Goal: Task Accomplishment & Management: Complete application form

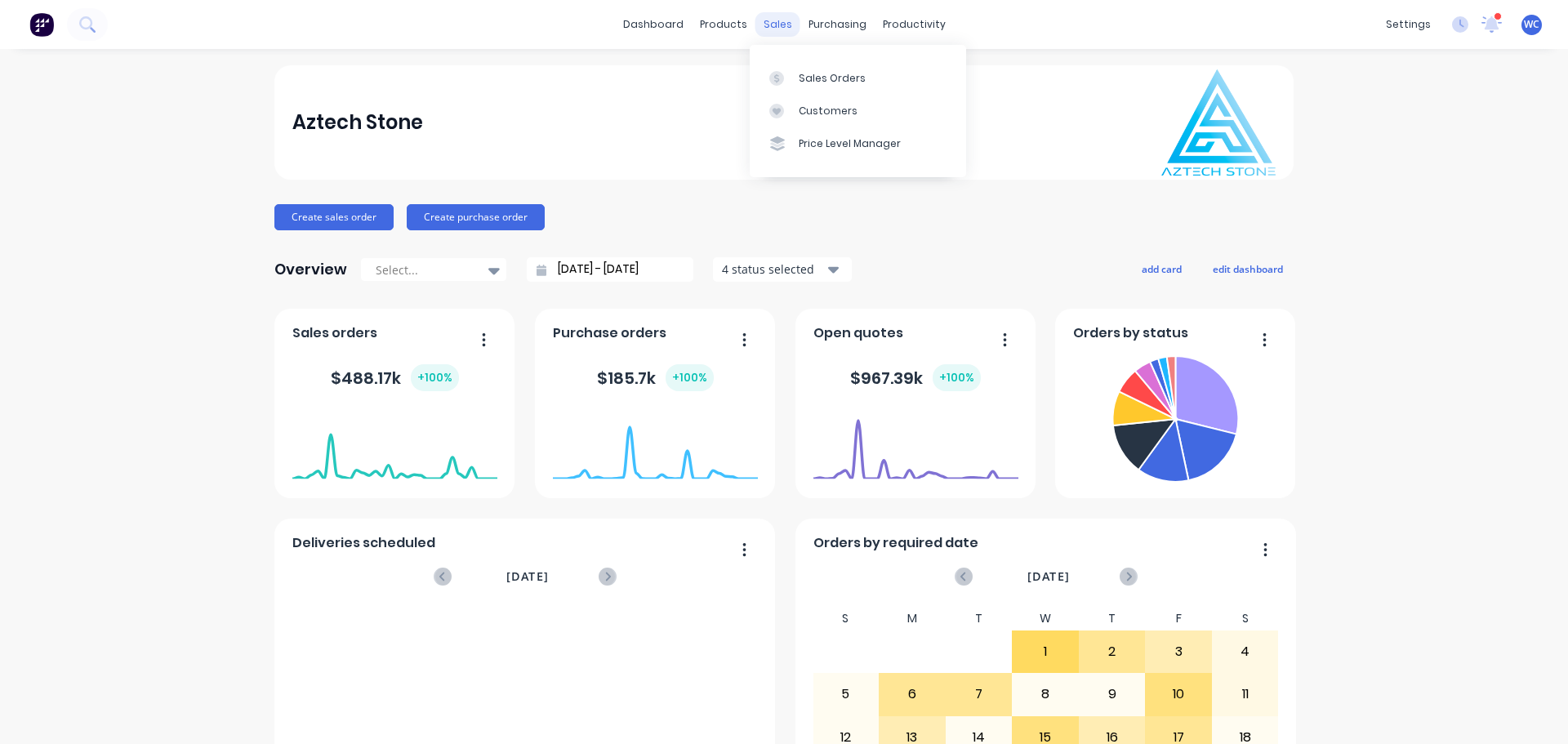
click at [766, 19] on div "sales" at bounding box center [778, 24] width 45 height 24
click at [823, 69] on link "Sales Orders" at bounding box center [858, 78] width 216 height 33
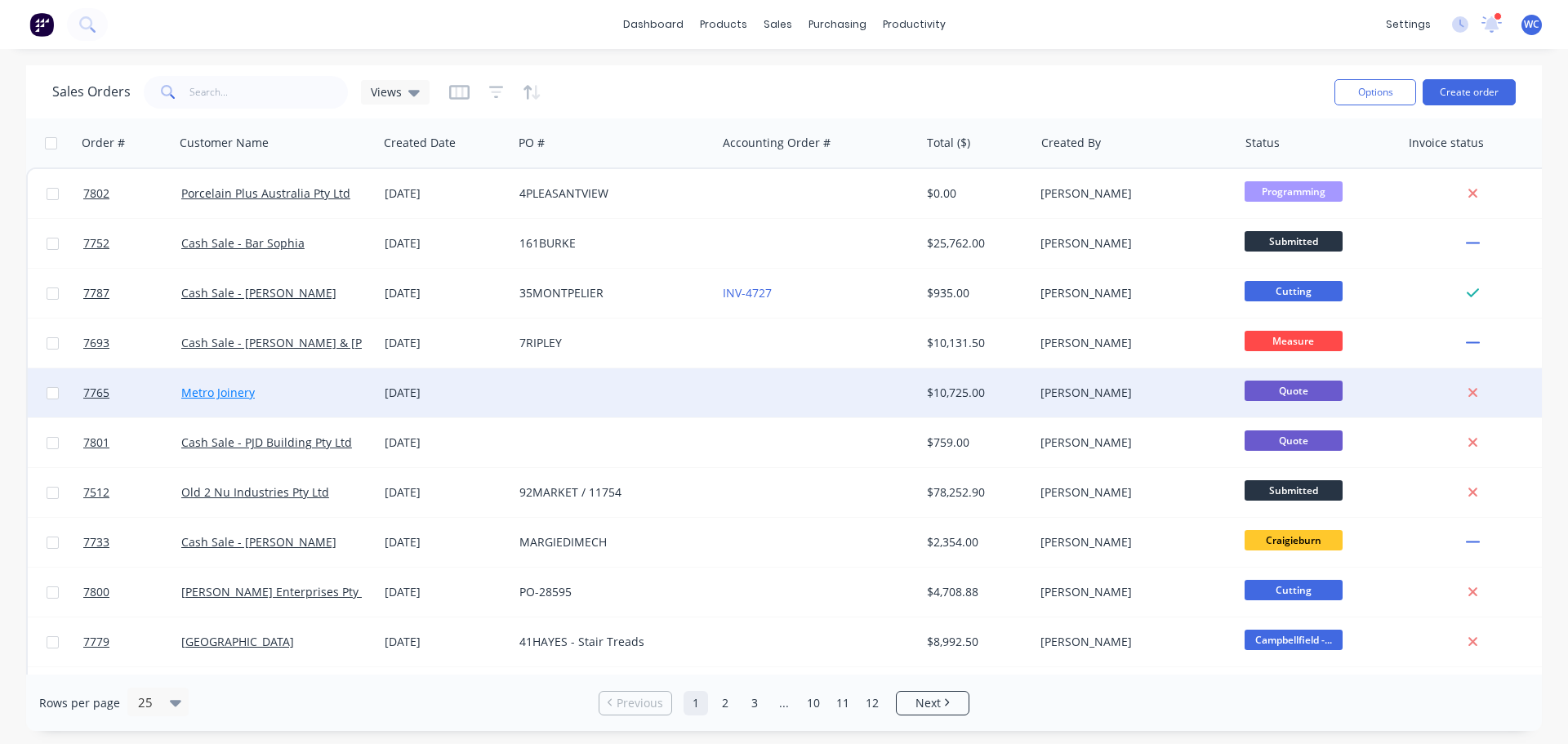
click at [229, 392] on link "Metro Joinery" at bounding box center [217, 392] width 73 height 16
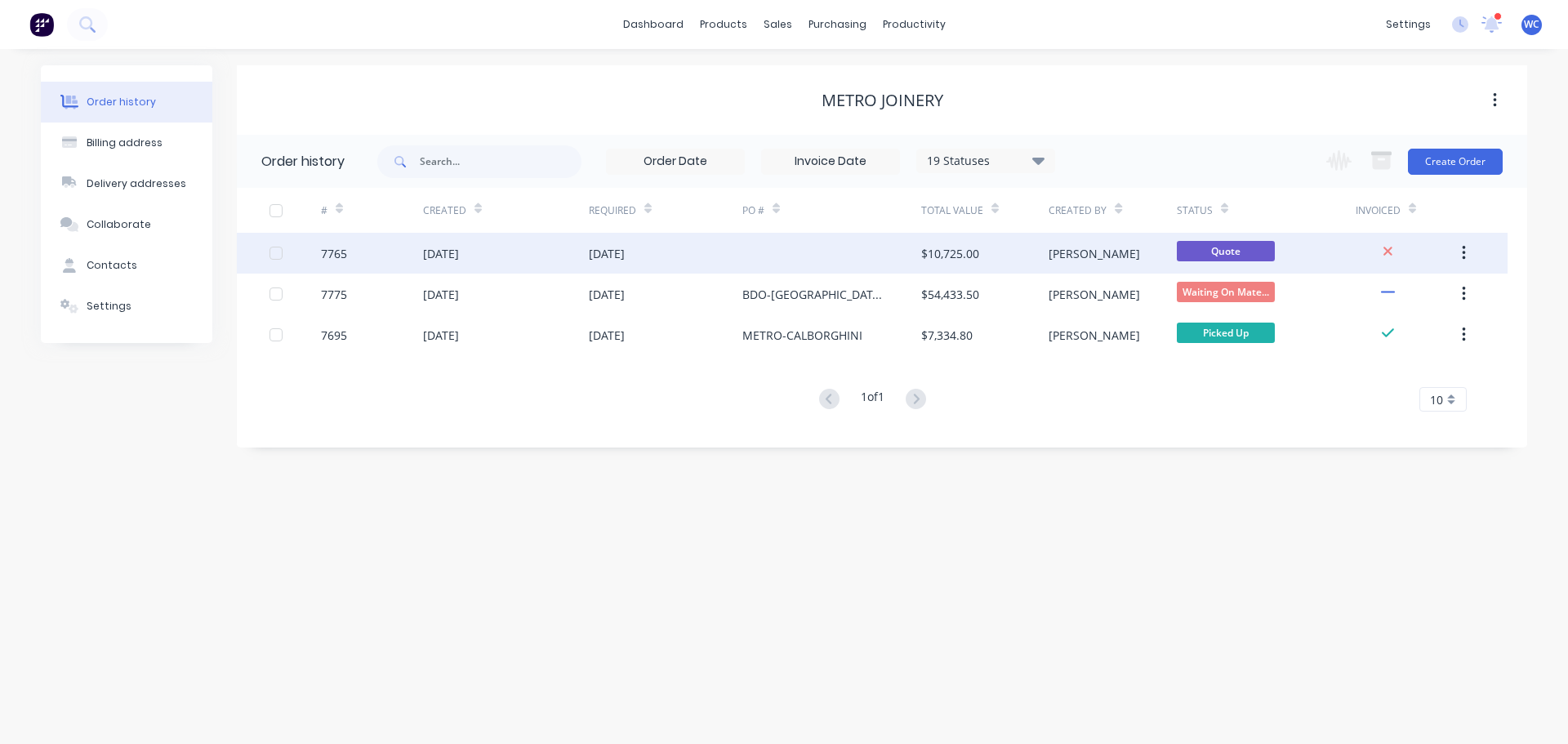
click at [621, 250] on div "[DATE]" at bounding box center [607, 254] width 36 height 18
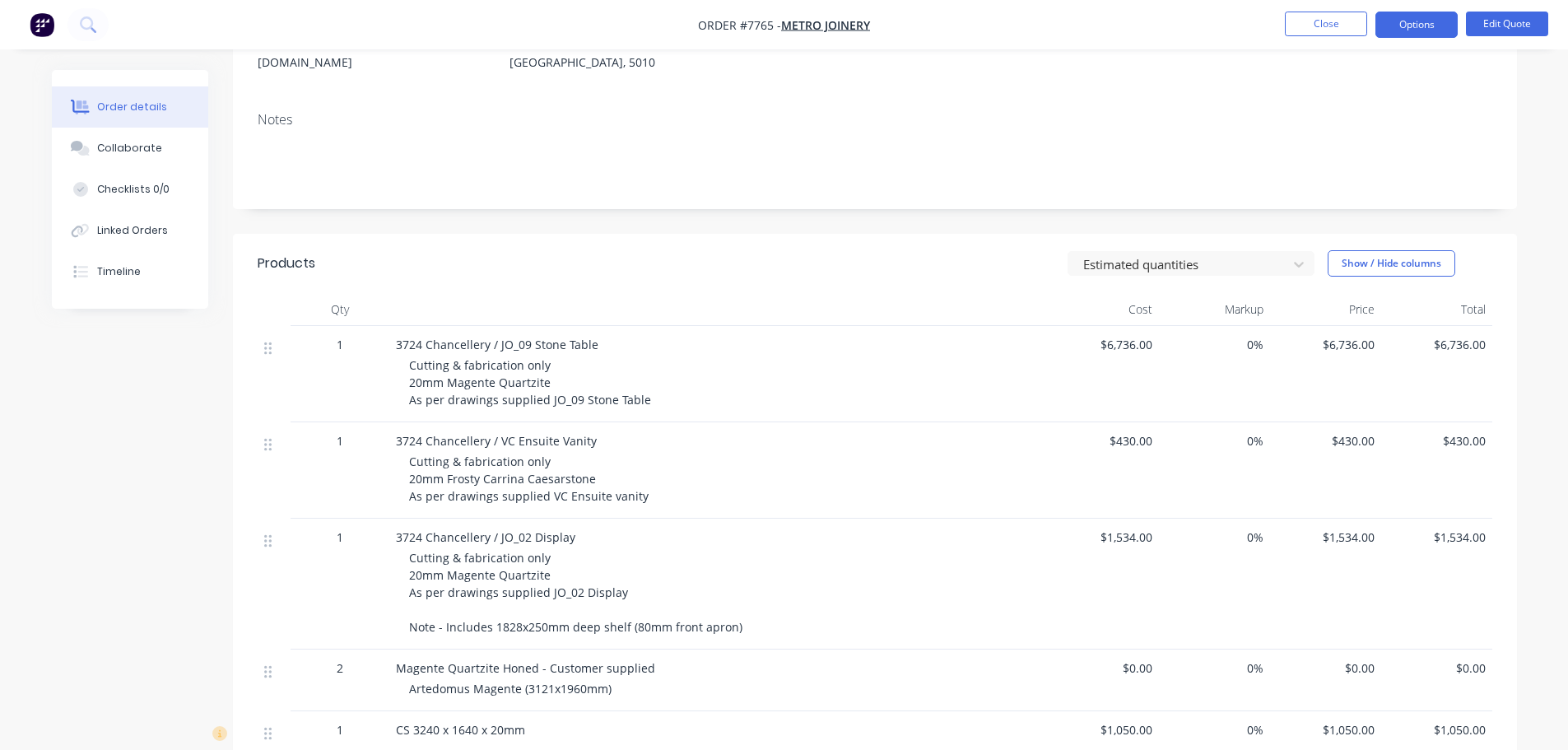
scroll to position [330, 0]
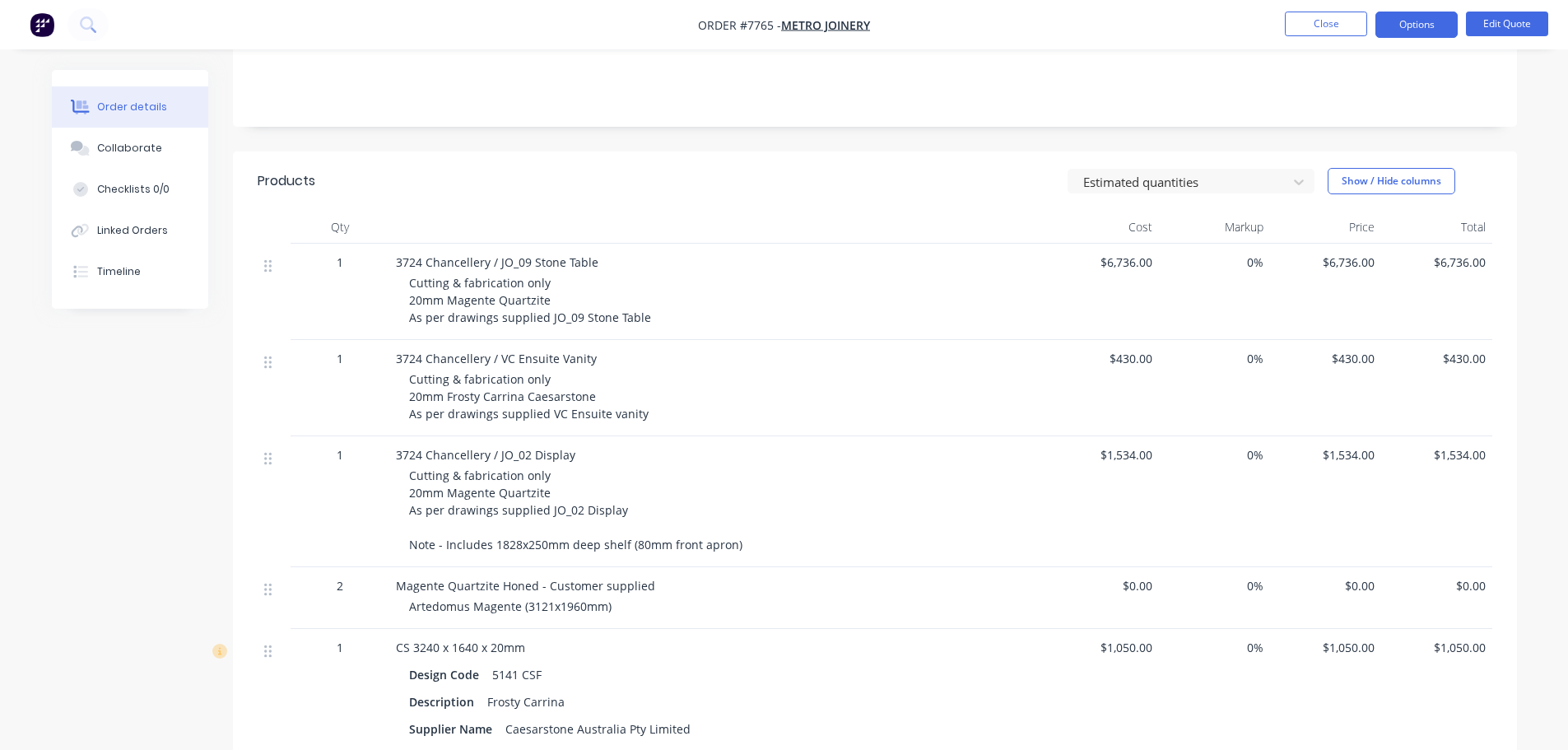
drag, startPoint x: 1140, startPoint y: 565, endPoint x: 1151, endPoint y: 579, distance: 17.8
click at [1142, 577] on span "$0.00" at bounding box center [1104, 586] width 98 height 18
click at [1522, 28] on button "Edit Quote" at bounding box center [1507, 24] width 82 height 25
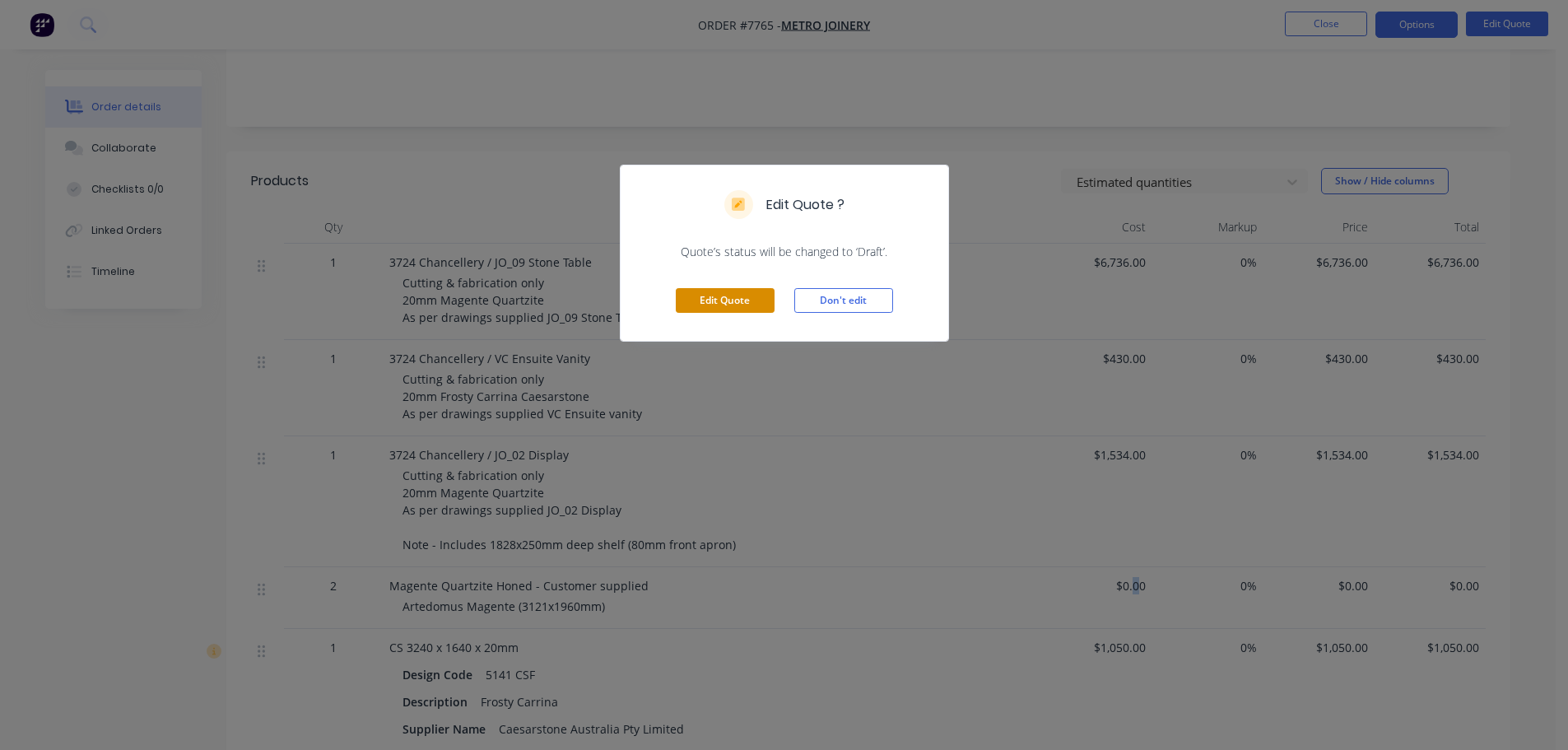
click at [725, 304] on button "Edit Quote" at bounding box center [725, 300] width 99 height 25
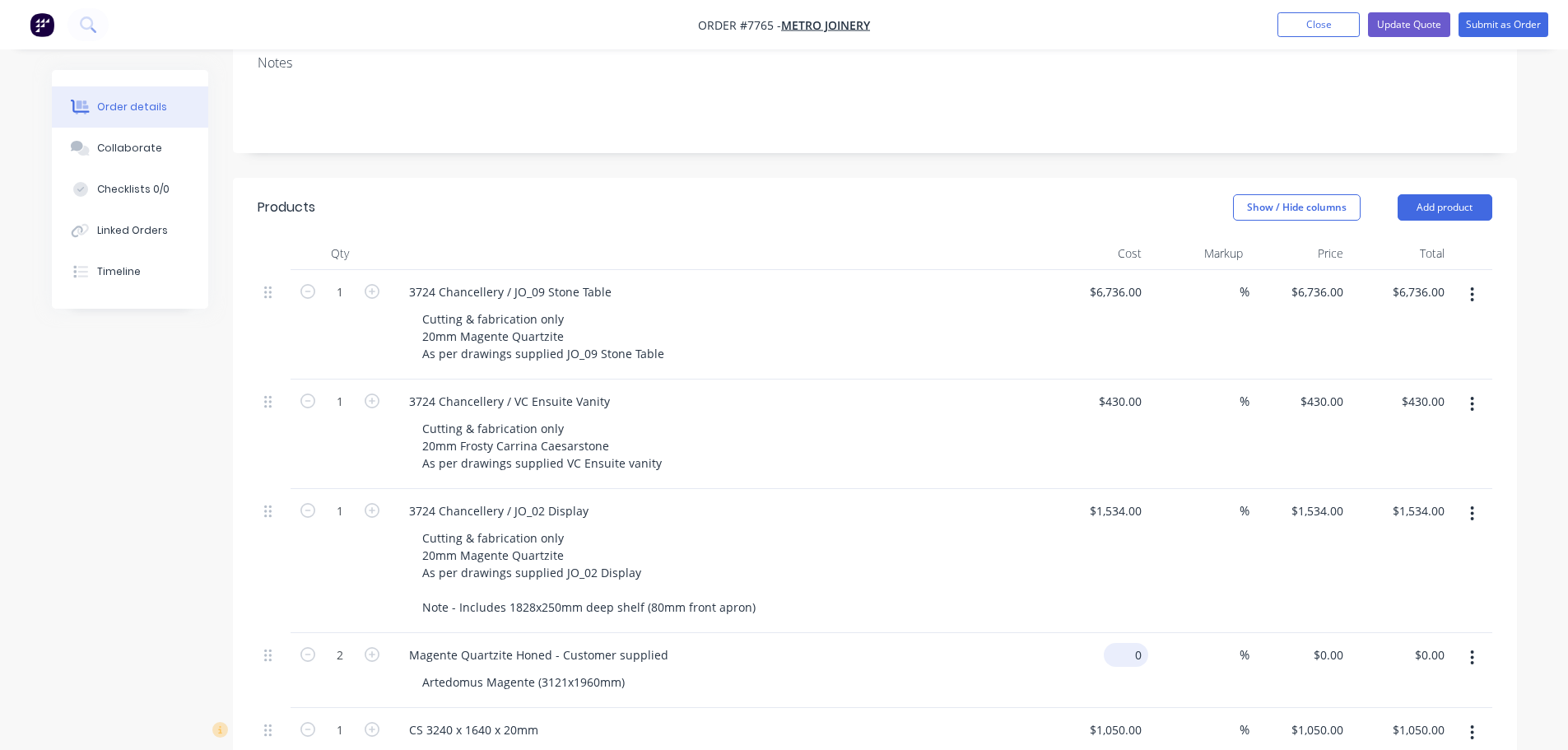
drag, startPoint x: 1112, startPoint y: 606, endPoint x: 1125, endPoint y: 616, distance: 16.4
click at [1114, 633] on div "0 $0.00" at bounding box center [1098, 670] width 101 height 75
type input "$58,500.00"
type input "$117,000.00"
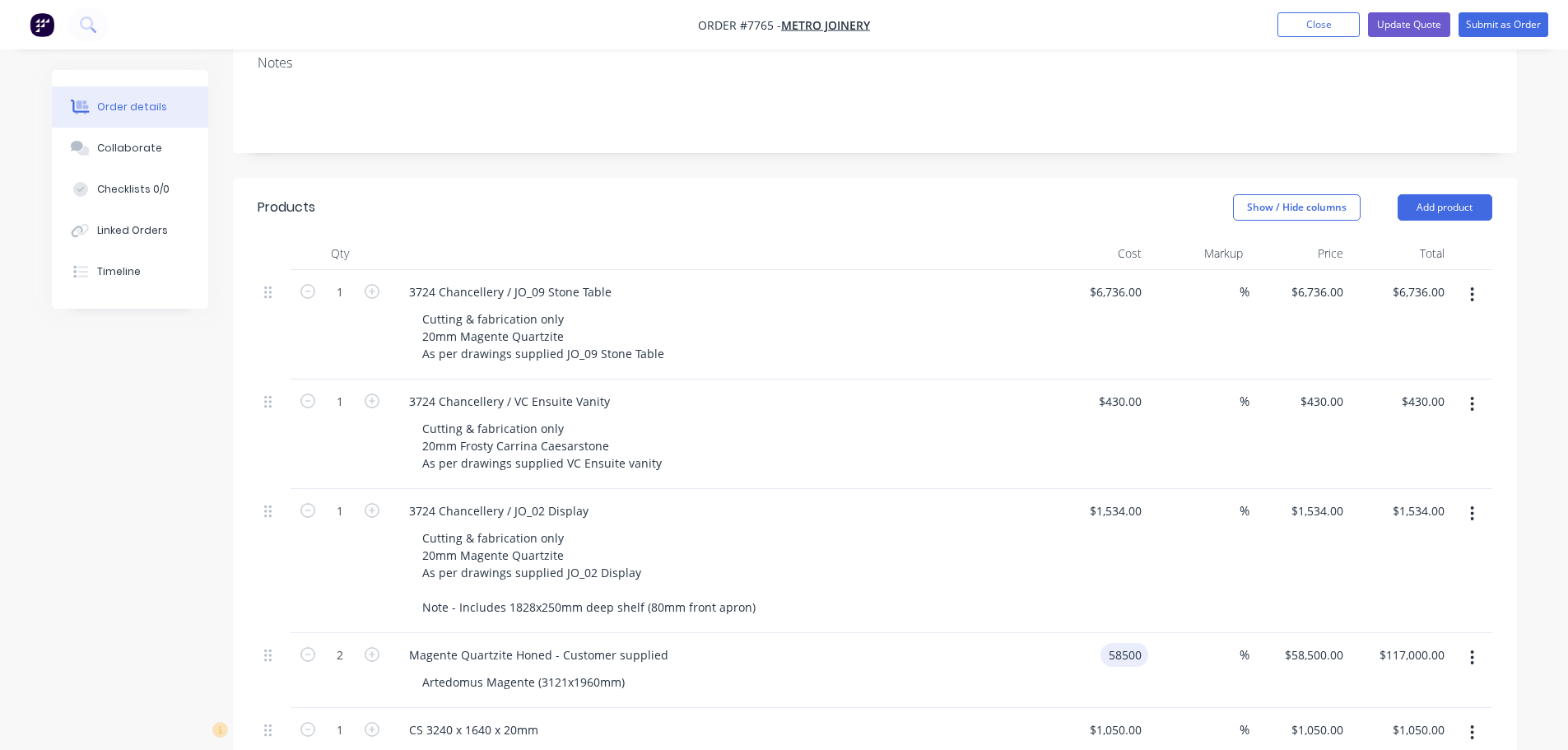
click at [1093, 633] on div "58500 58500" at bounding box center [1098, 670] width 101 height 75
type input "$5,850.00"
type input "$11,700.00"
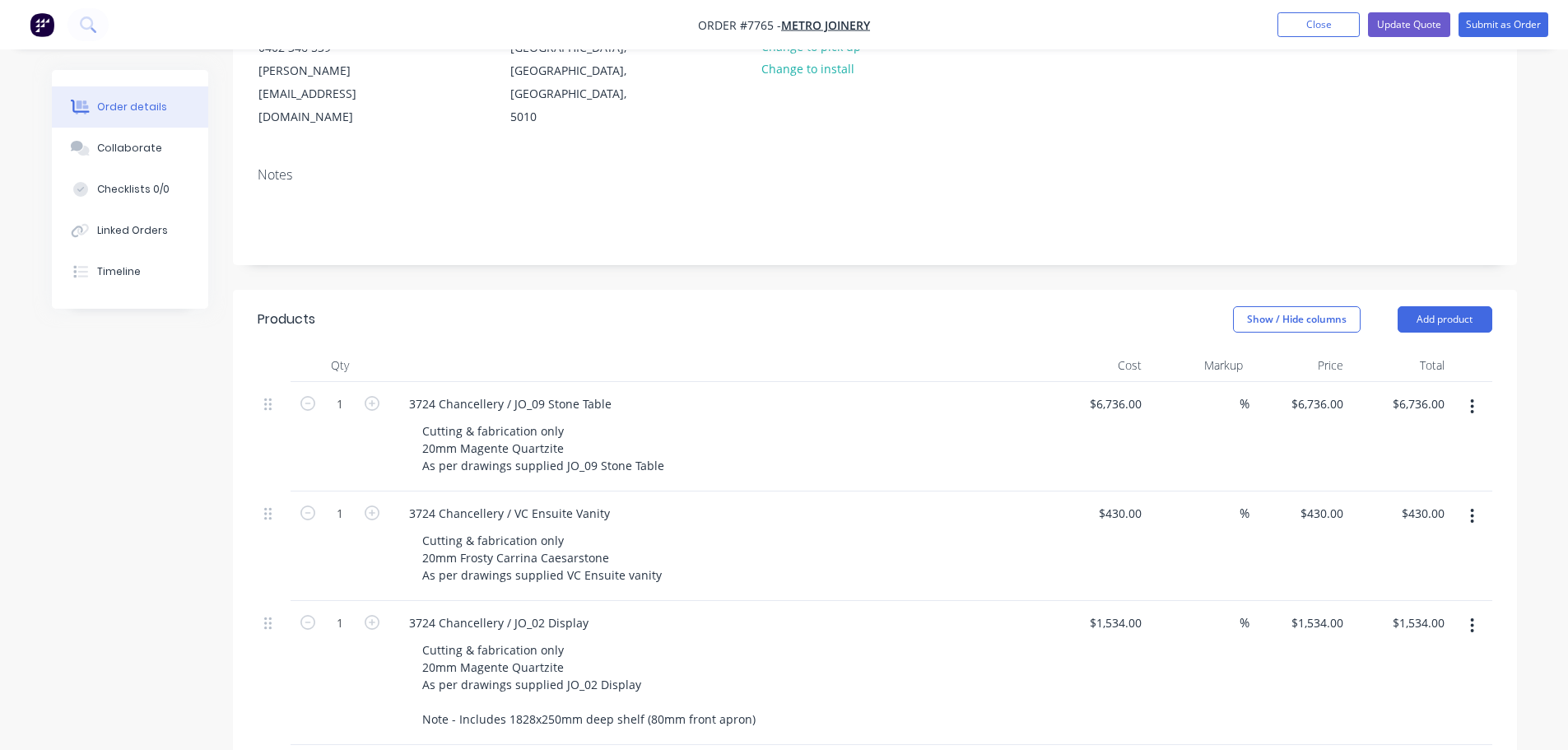
scroll to position [178, 0]
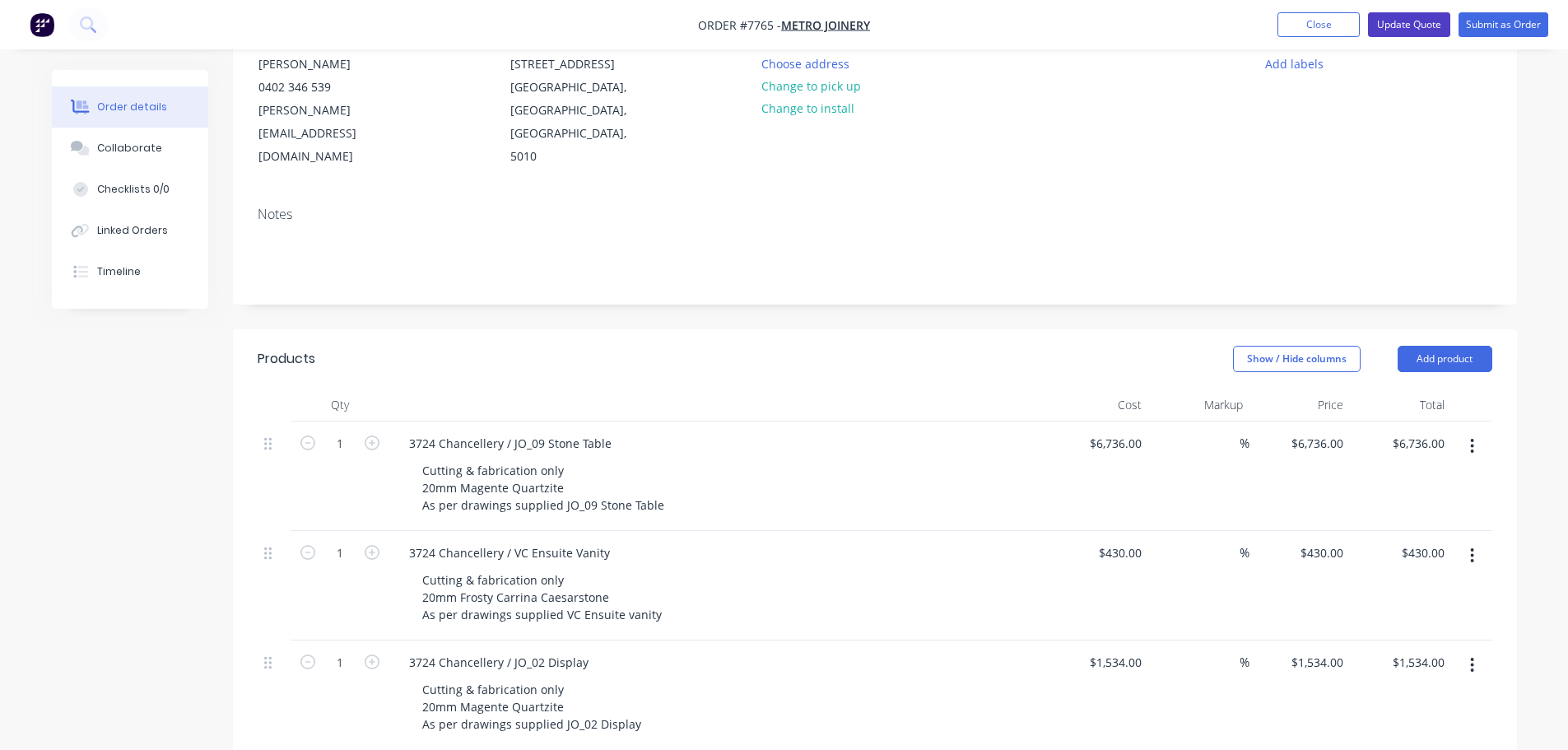
click at [1423, 26] on button "Update Quote" at bounding box center [1409, 25] width 82 height 25
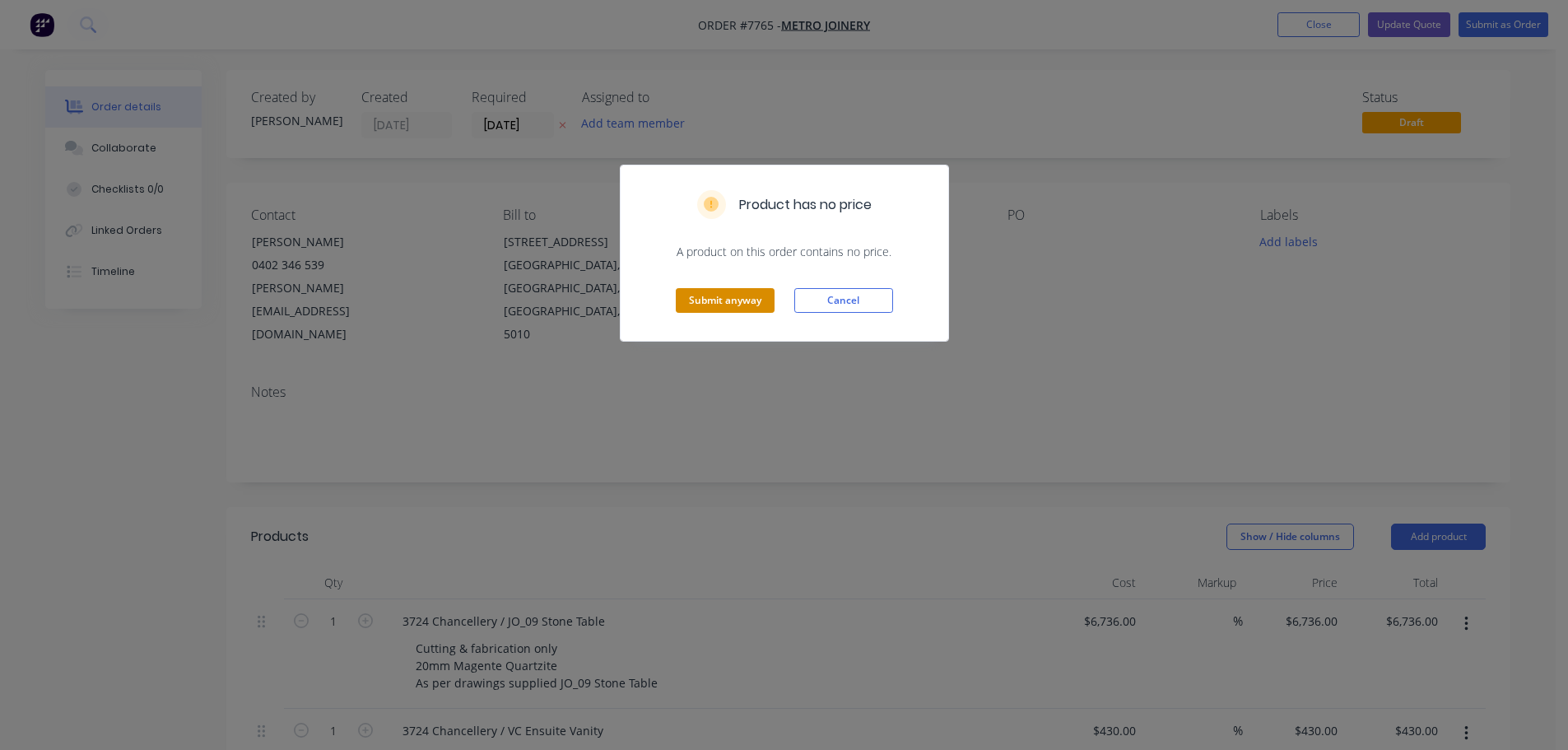
click at [734, 305] on button "Submit anyway" at bounding box center [725, 300] width 99 height 25
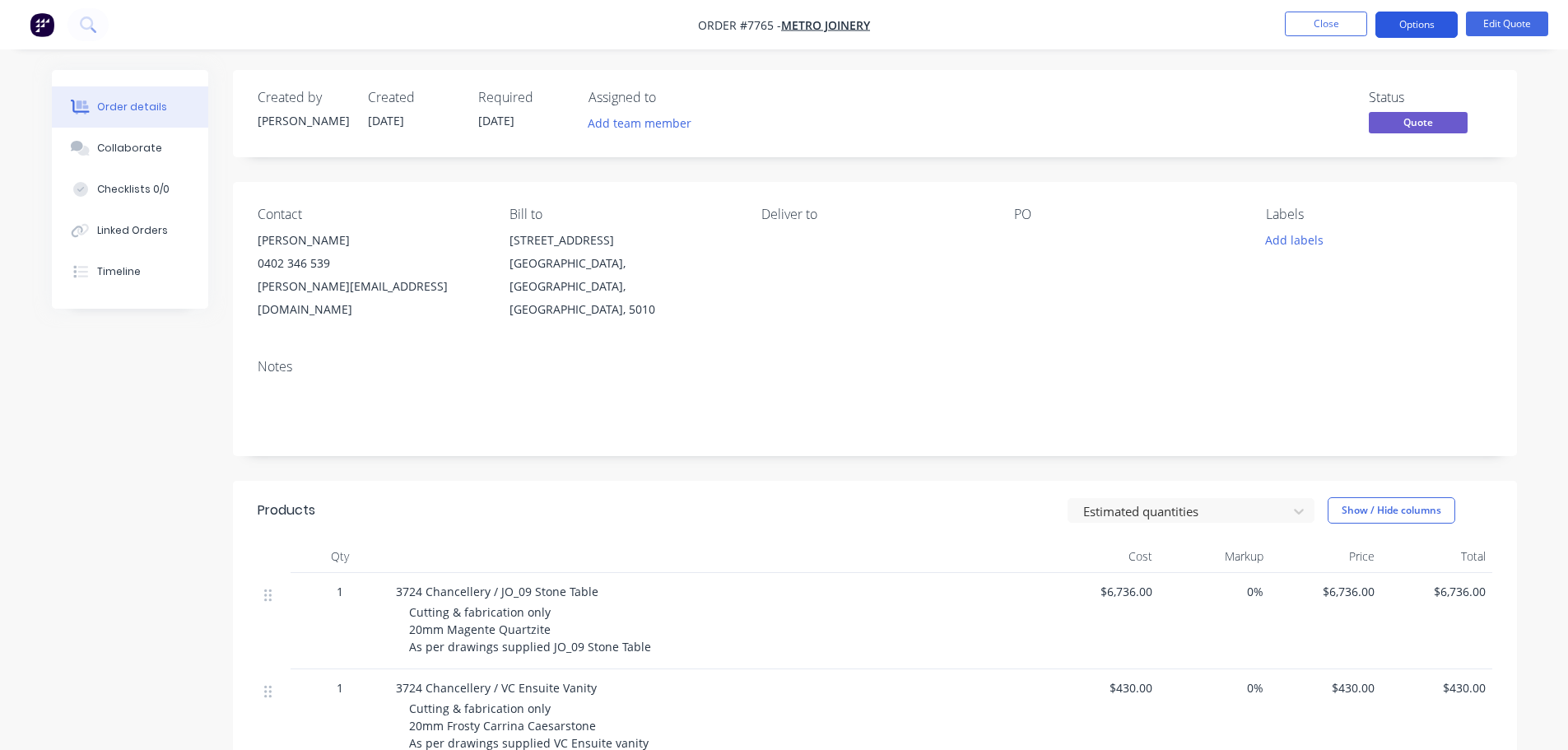
click at [1429, 25] on button "Options" at bounding box center [1417, 25] width 82 height 27
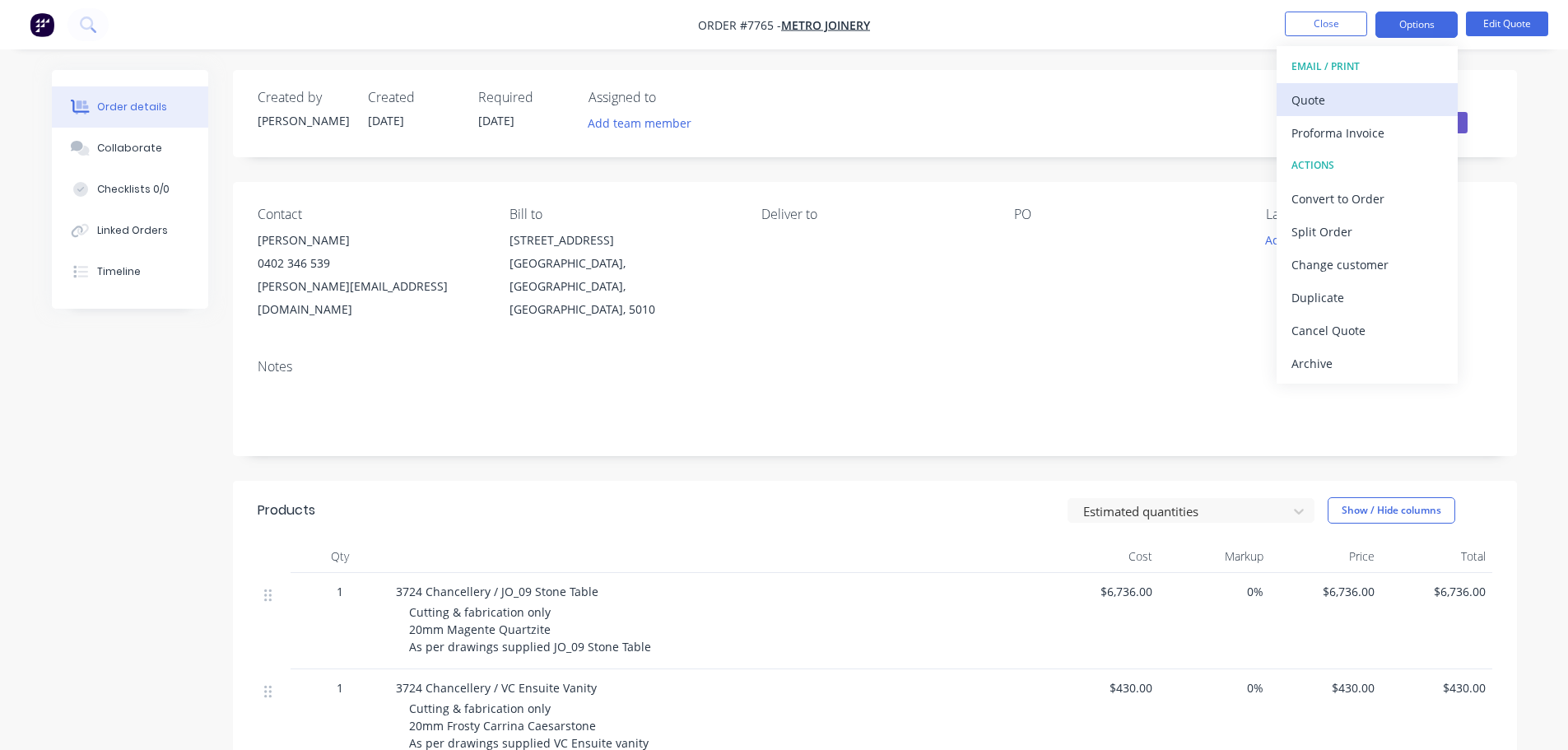
click at [1323, 99] on div "Quote" at bounding box center [1367, 100] width 151 height 24
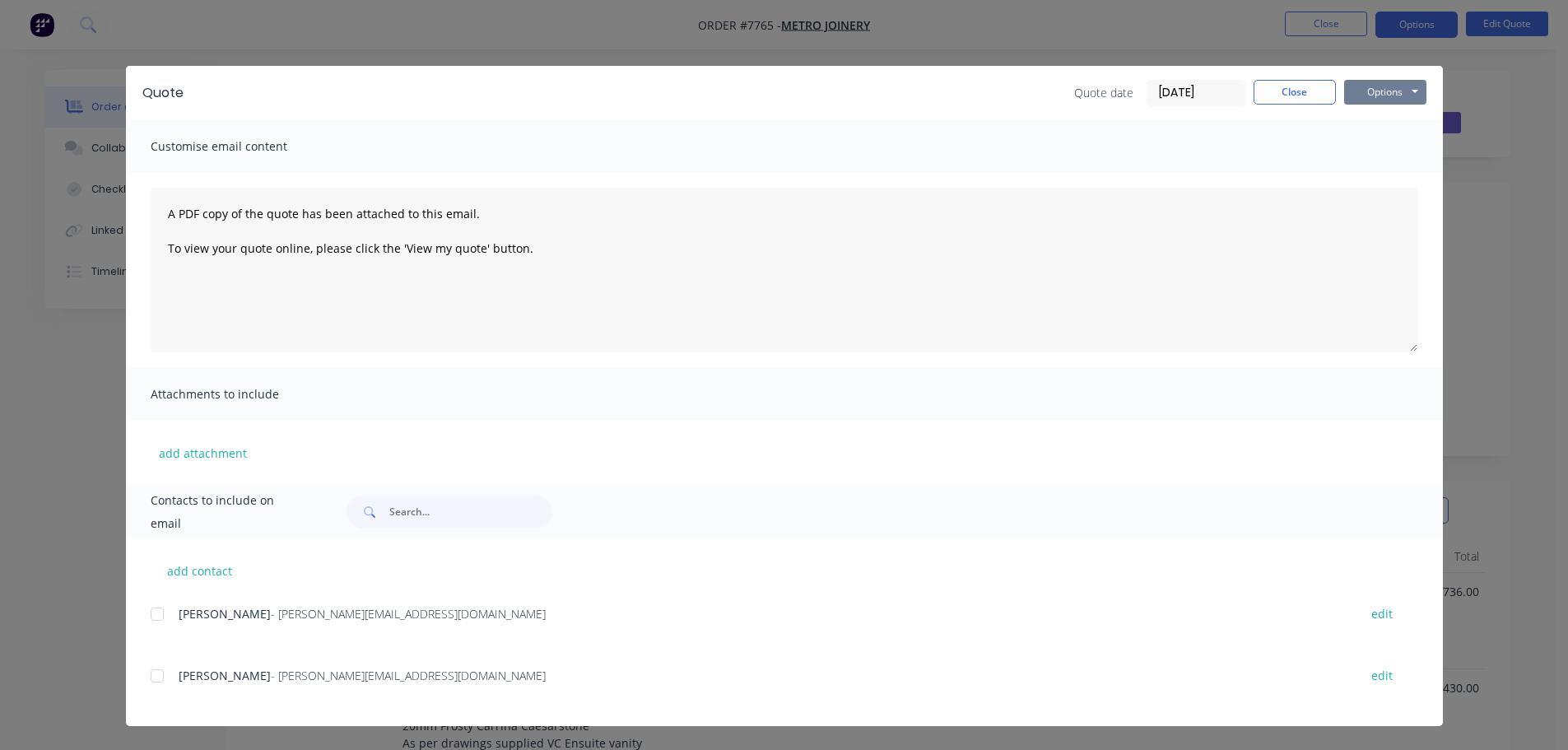
click at [1372, 92] on button "Options" at bounding box center [1385, 91] width 82 height 25
click at [1396, 120] on button "Preview" at bounding box center [1396, 122] width 105 height 27
click at [1313, 91] on button "Close" at bounding box center [1294, 91] width 82 height 25
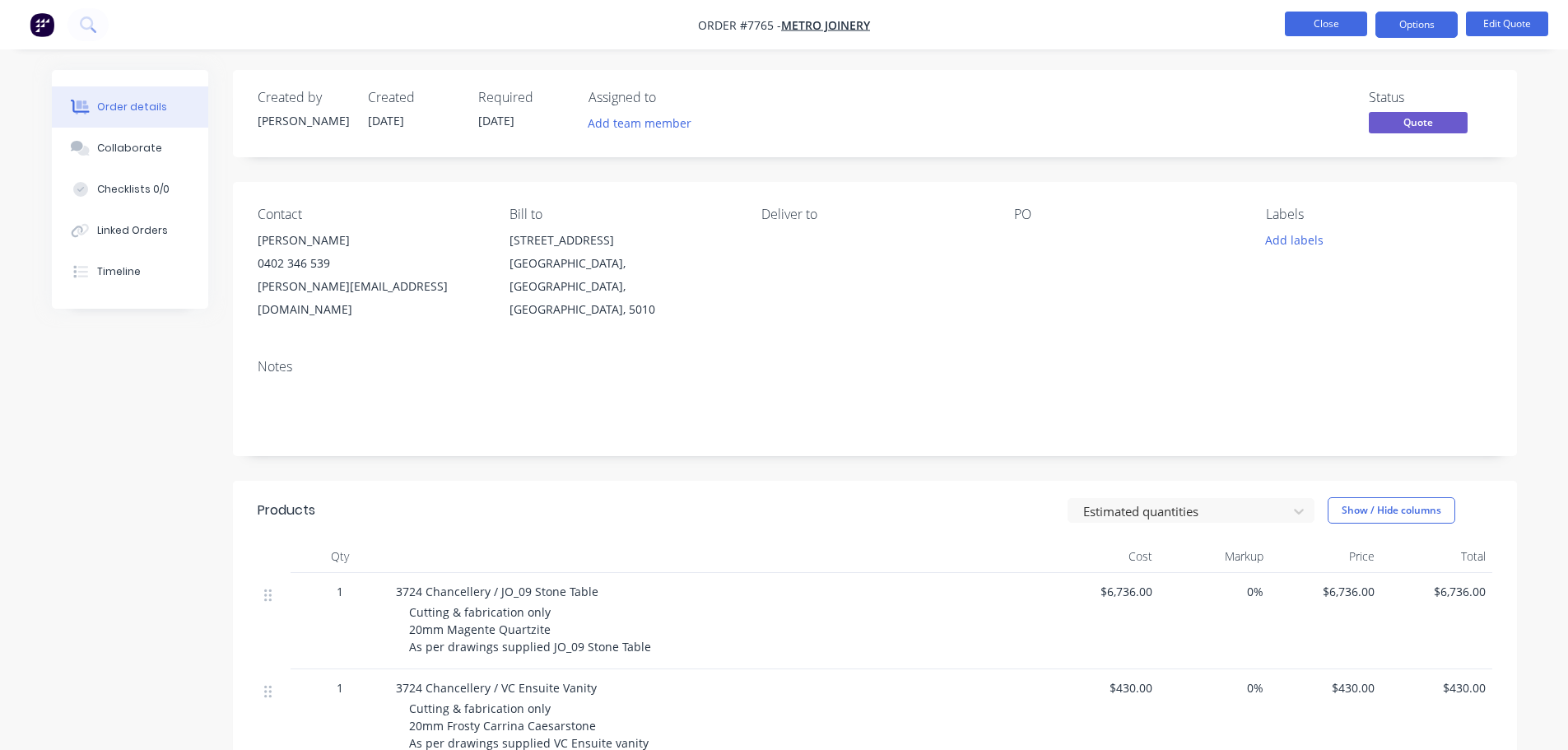
click at [1335, 23] on button "Close" at bounding box center [1326, 24] width 82 height 25
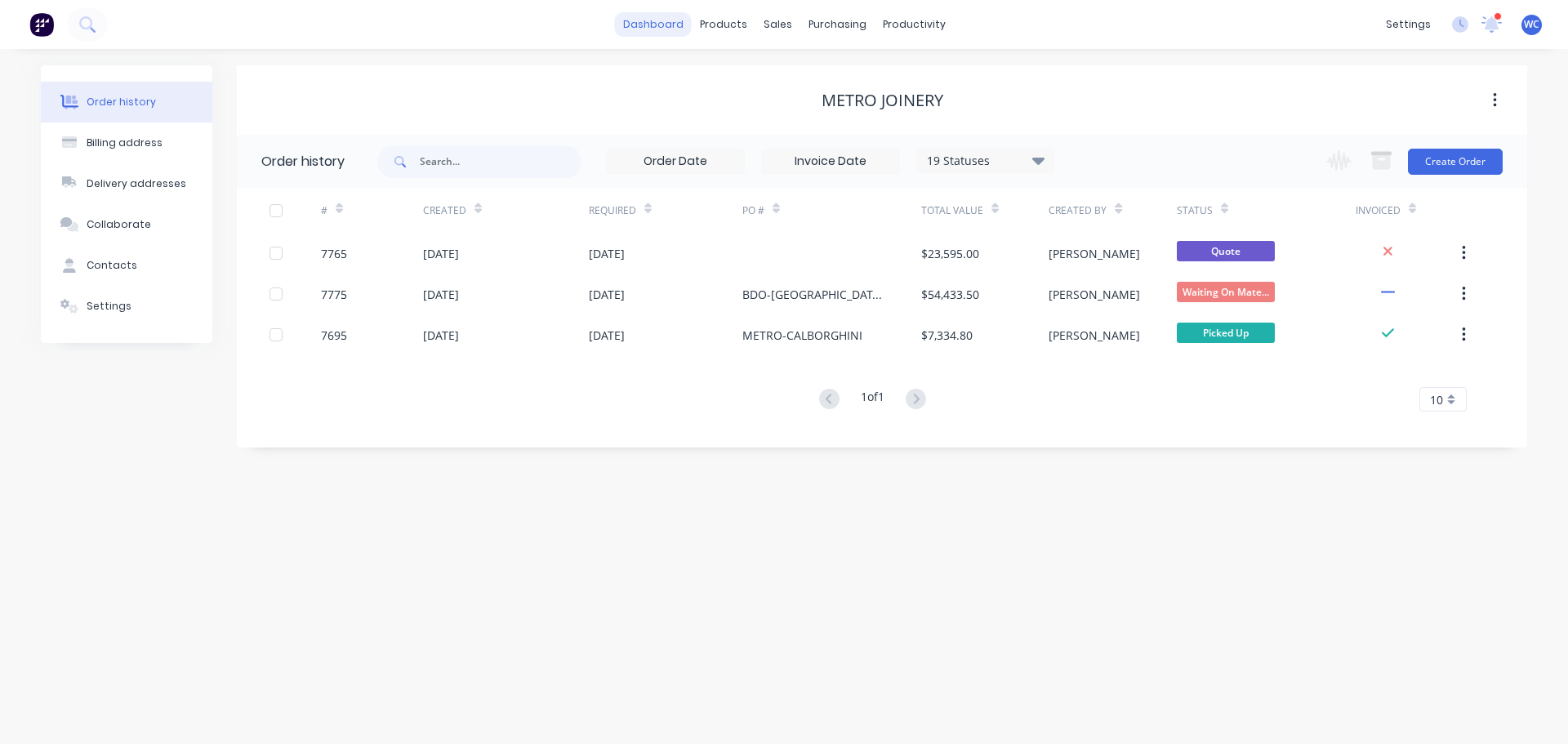
click at [666, 27] on link "dashboard" at bounding box center [653, 24] width 77 height 24
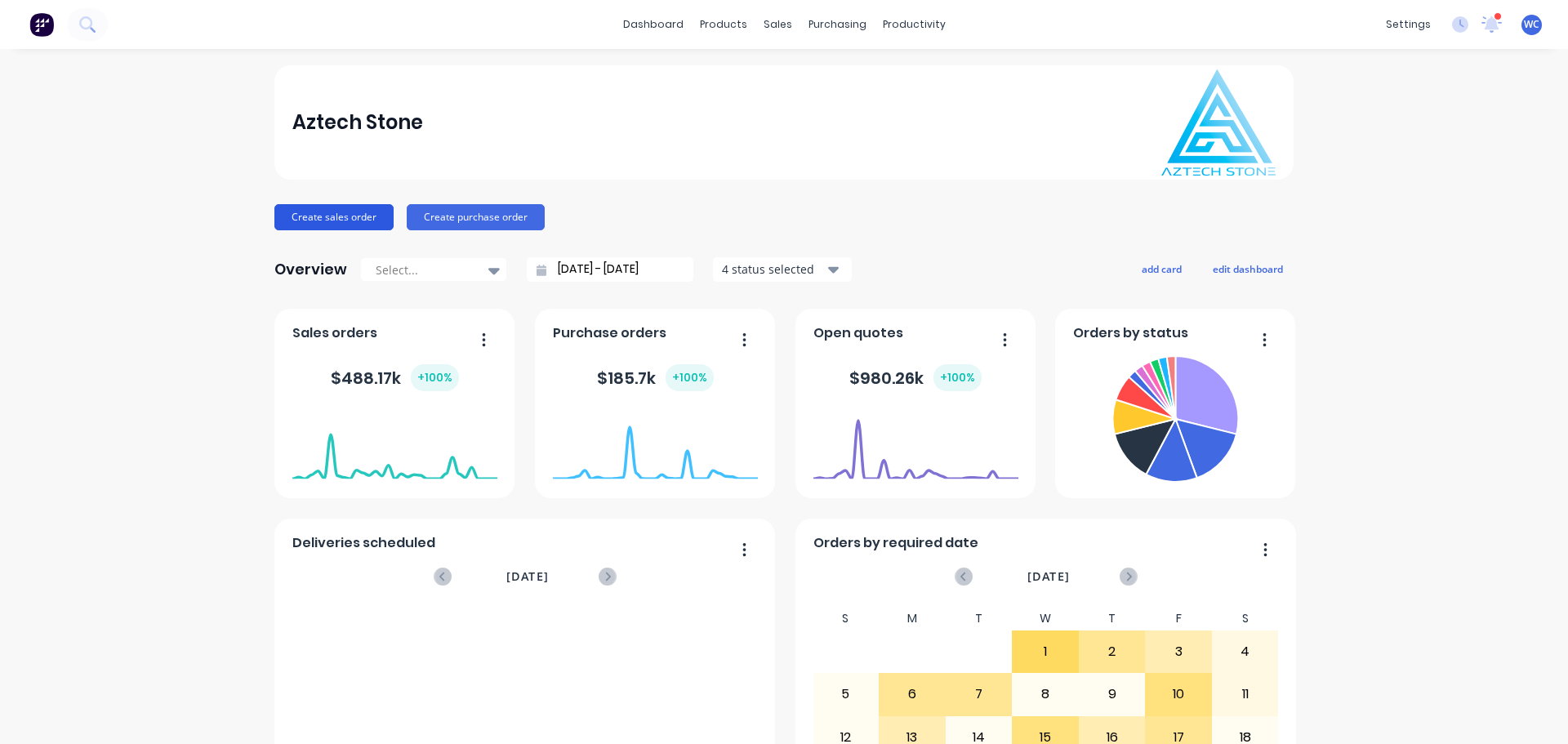
click at [330, 220] on button "Create sales order" at bounding box center [334, 217] width 119 height 26
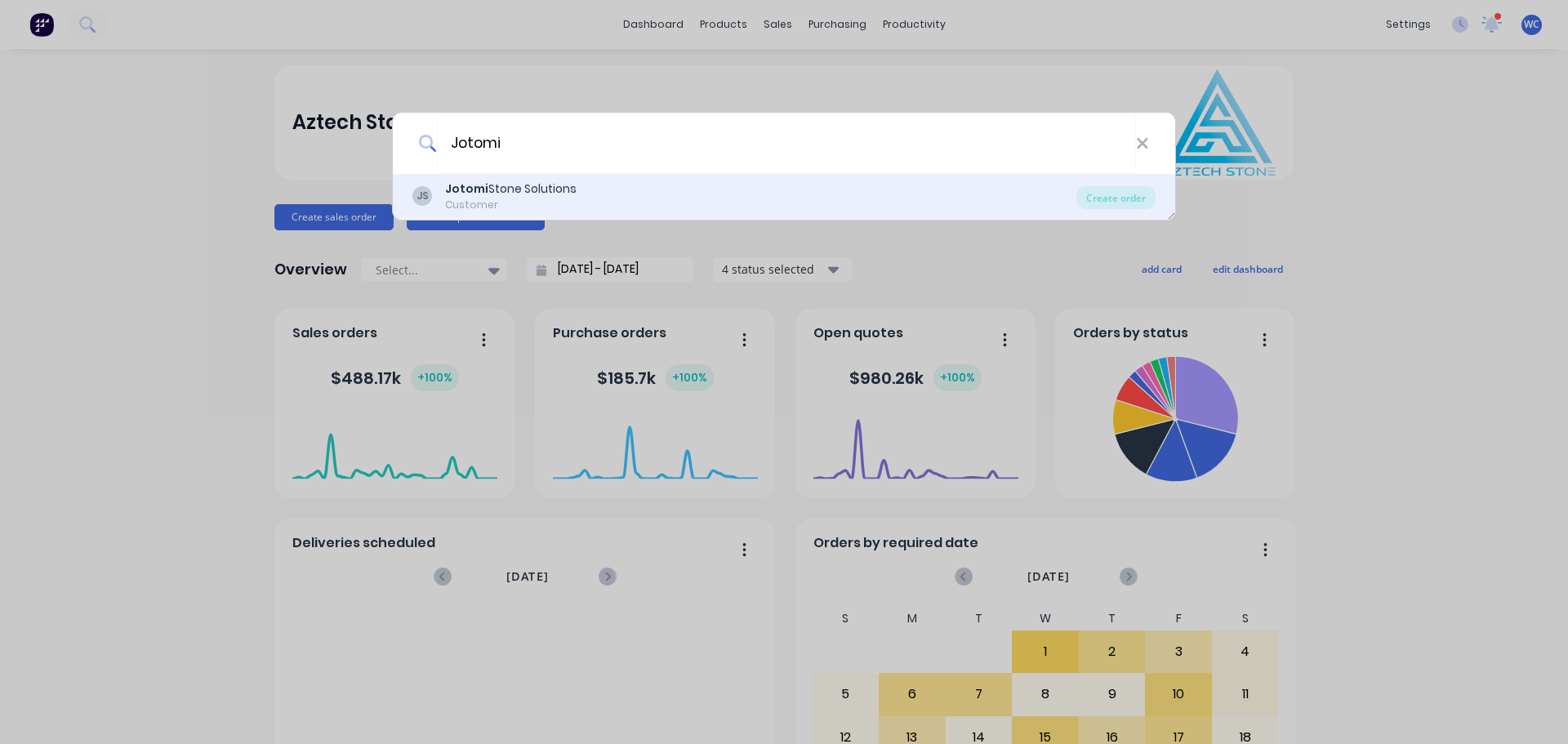
type input "Jotomi"
click at [544, 194] on div "Jotomi Stone Solutions" at bounding box center [510, 189] width 131 height 18
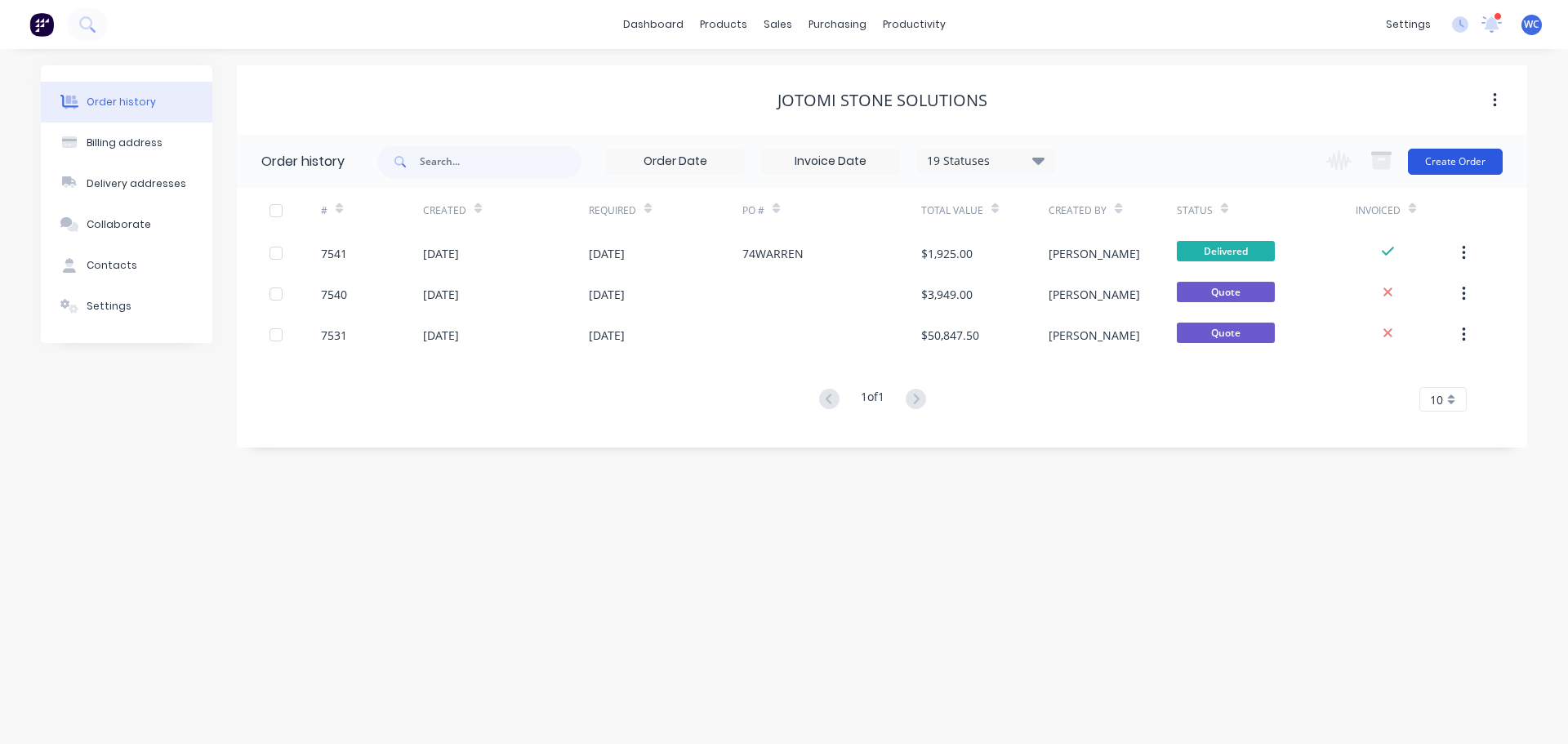
click at [1462, 164] on button "Create Order" at bounding box center [1455, 162] width 94 height 26
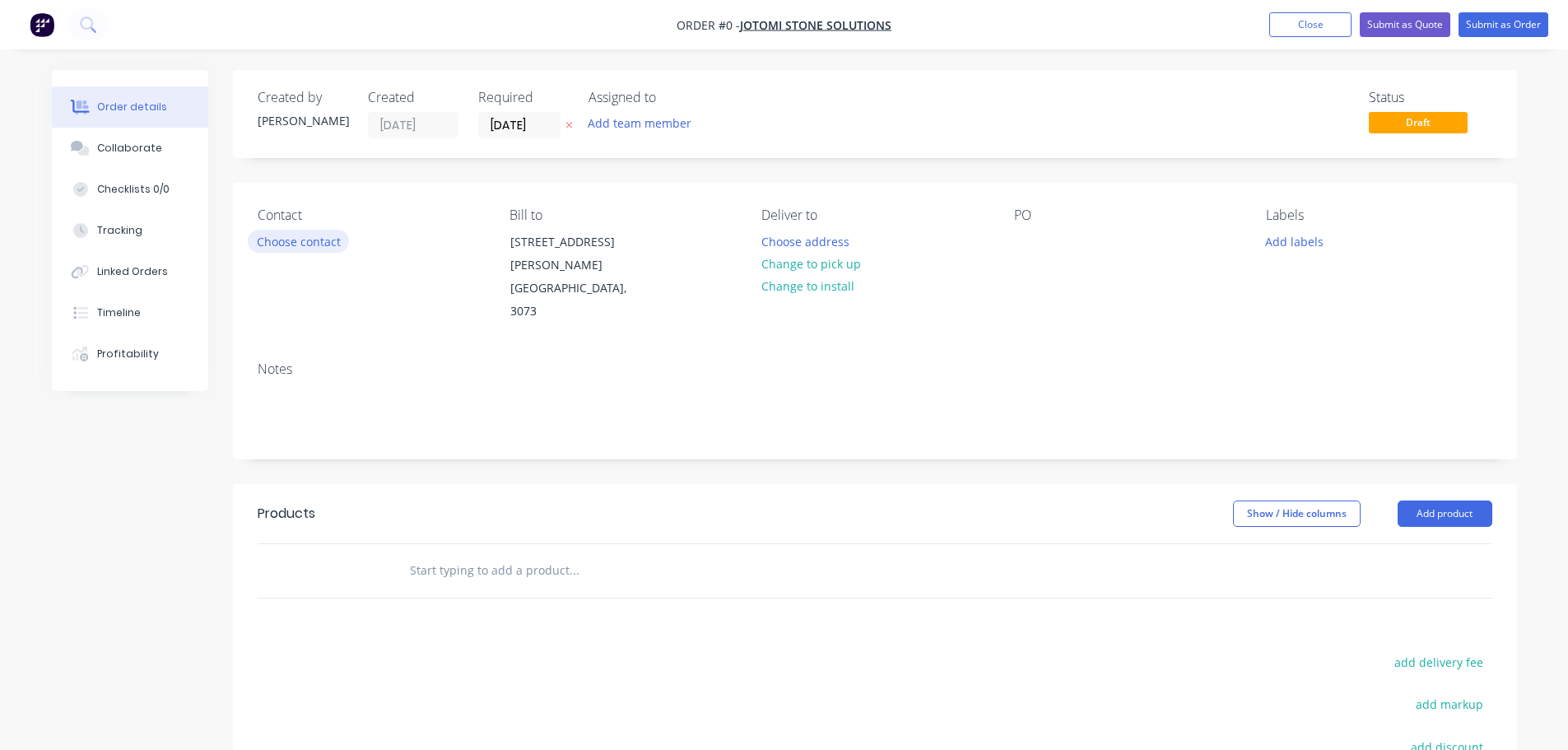
click at [319, 242] on button "Choose contact" at bounding box center [297, 241] width 101 height 23
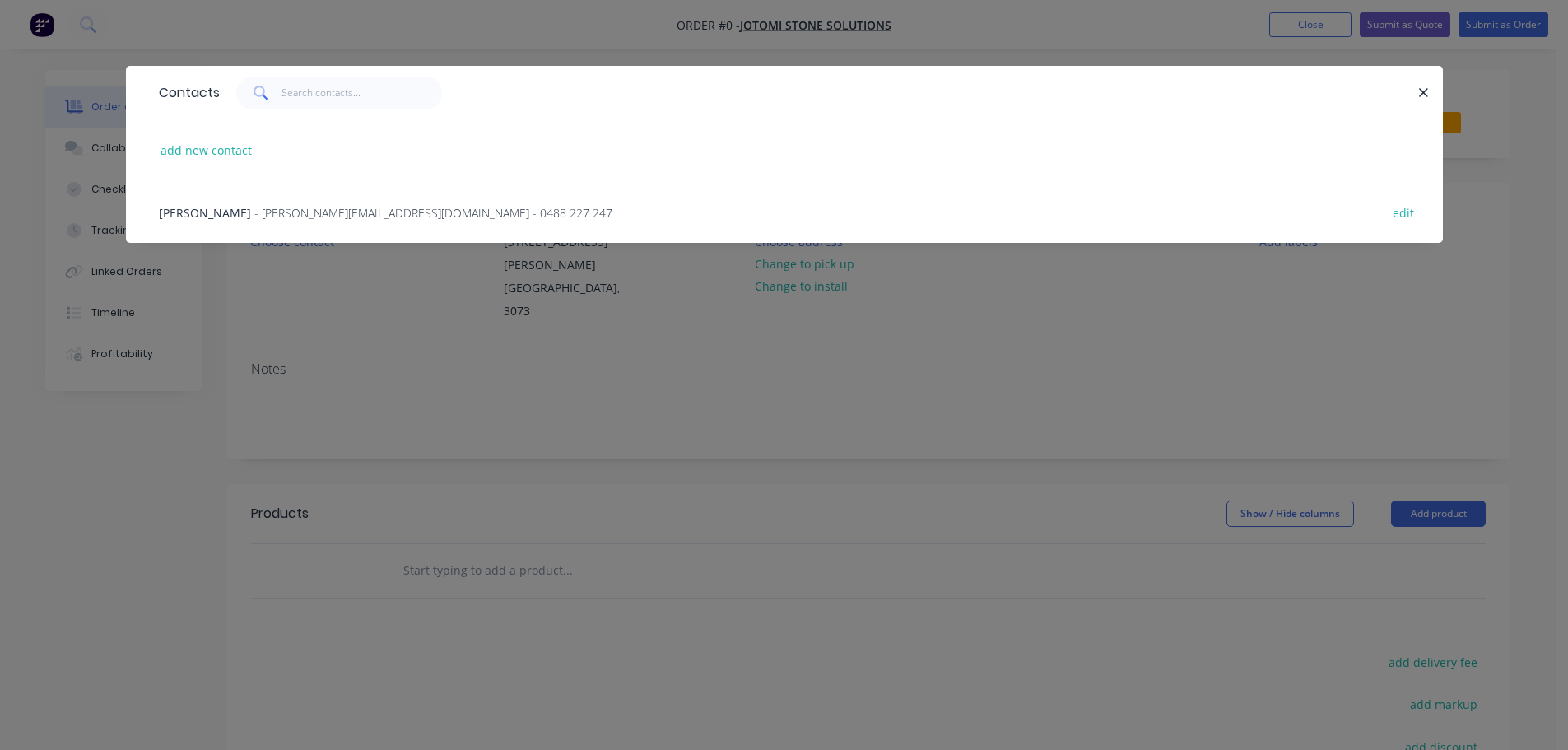
click at [287, 212] on span "- [PERSON_NAME][EMAIL_ADDRESS][DOMAIN_NAME] - 0488 227 247" at bounding box center [433, 213] width 358 height 16
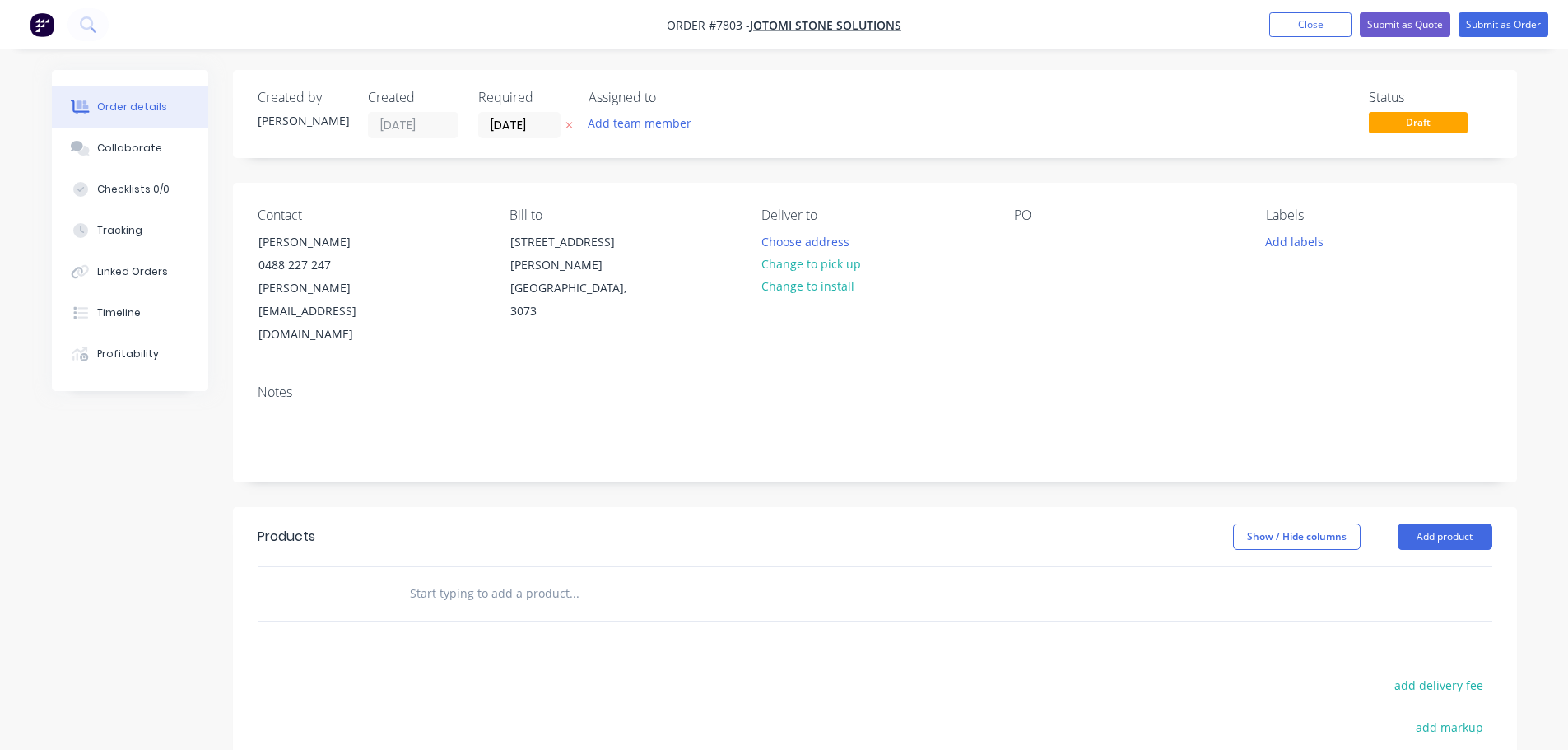
click at [515, 577] on input "text" at bounding box center [574, 594] width 330 height 33
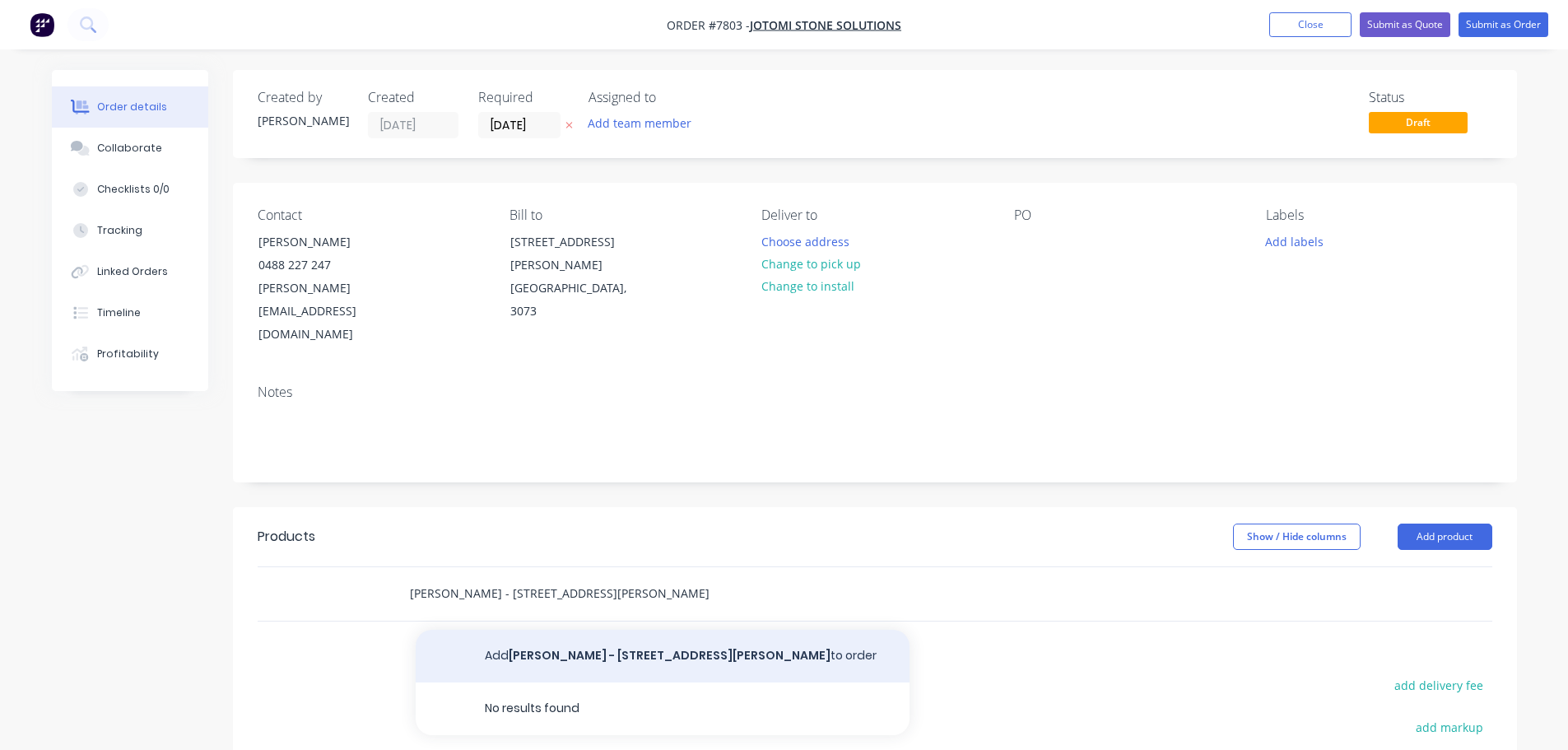
type input "[PERSON_NAME] - [STREET_ADDRESS][PERSON_NAME]"
click at [595, 630] on button "Add [PERSON_NAME] - [STREET_ADDRESS][PERSON_NAME] to order" at bounding box center [662, 657] width 494 height 53
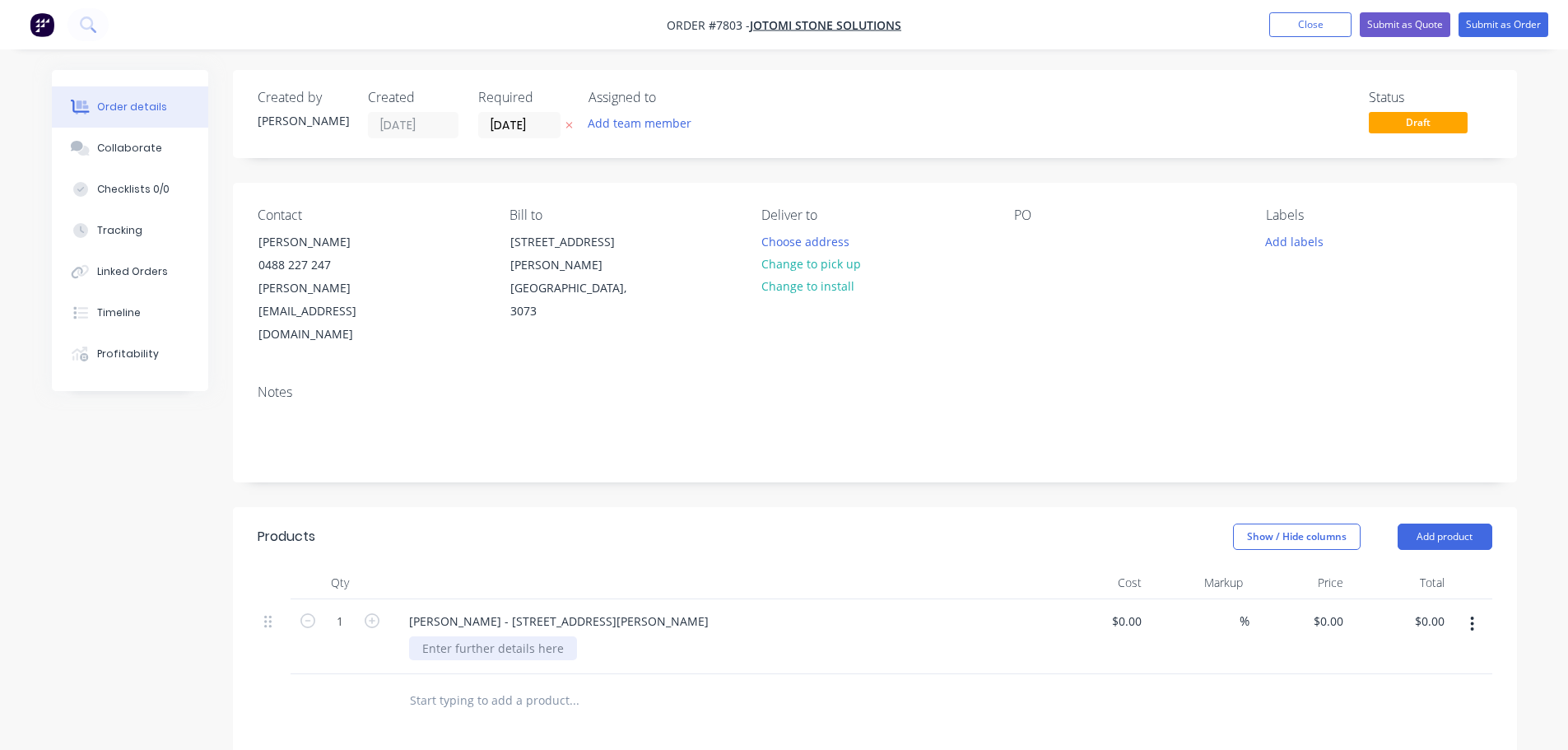
click at [530, 636] on div at bounding box center [493, 648] width 168 height 24
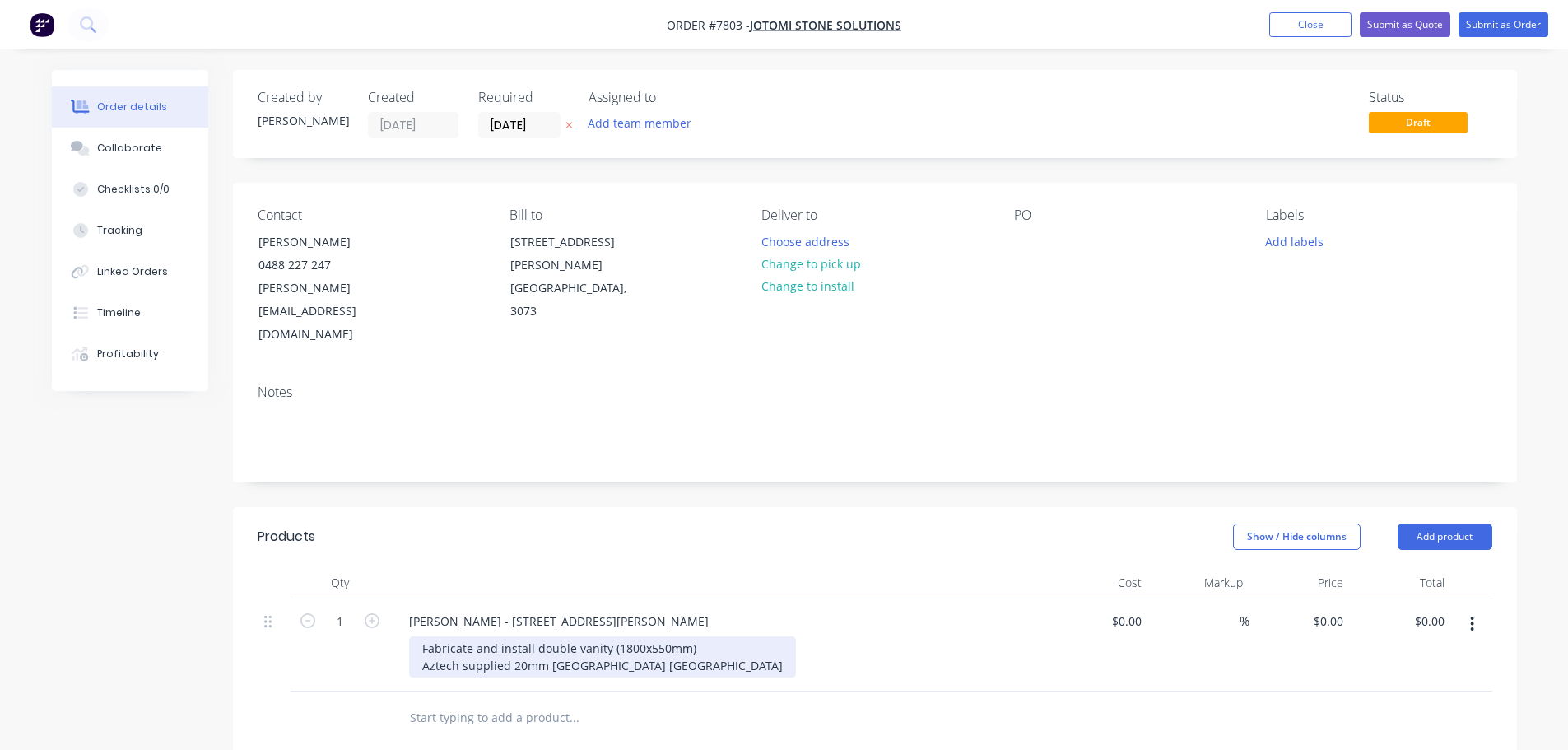
click at [660, 636] on div "Fabricate and install double vanity (1800x550mm) Aztech supplied 20mm [GEOGRAPH…" at bounding box center [602, 657] width 387 height 41
click at [600, 639] on div "Fabricate and install double vanity (1800x550mm) Aztech supplied 20mm Lavistone…" at bounding box center [559, 666] width 300 height 59
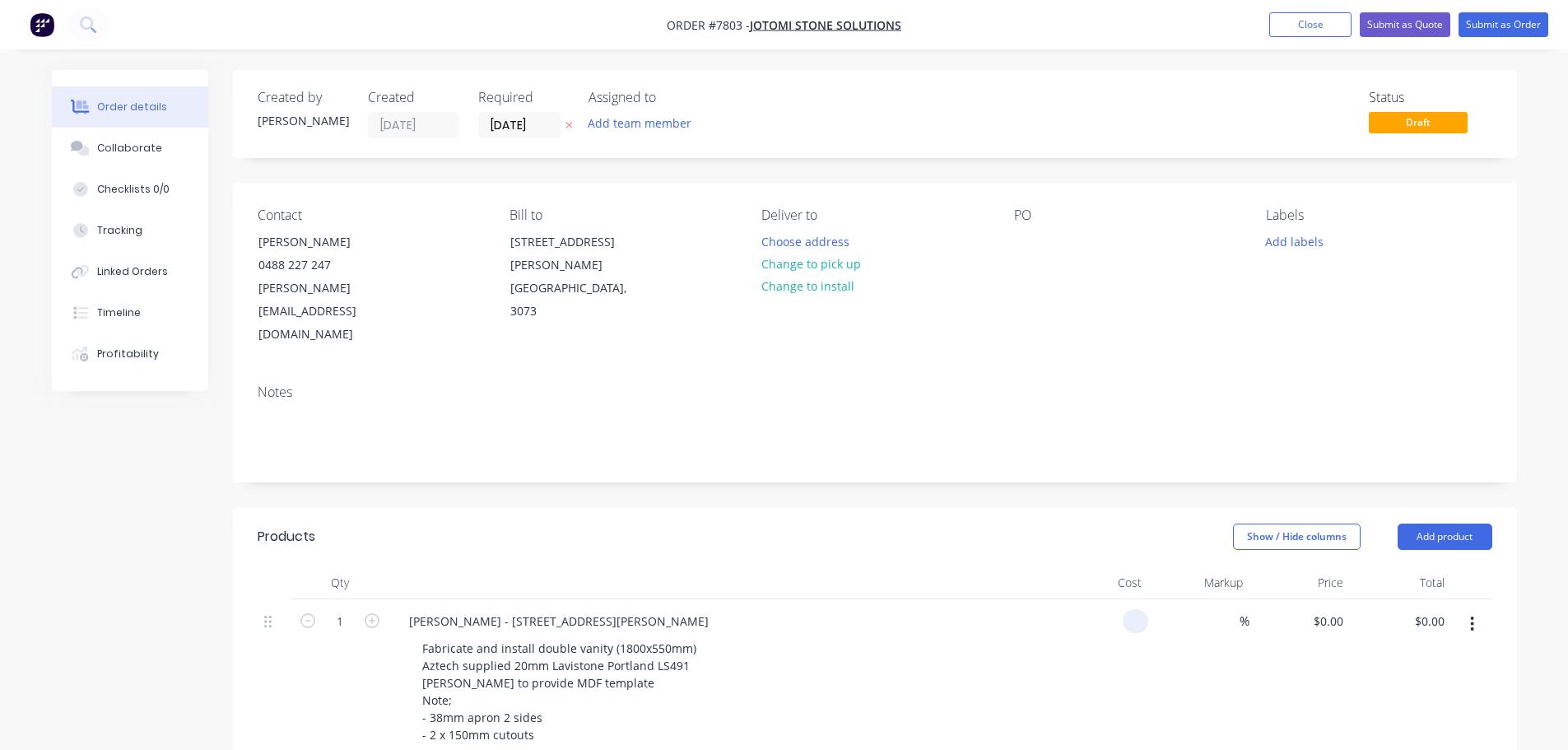
click at [1119, 600] on div at bounding box center [1098, 680] width 101 height 161
type input "$2,100.00"
click at [1023, 235] on div at bounding box center [1026, 241] width 26 height 24
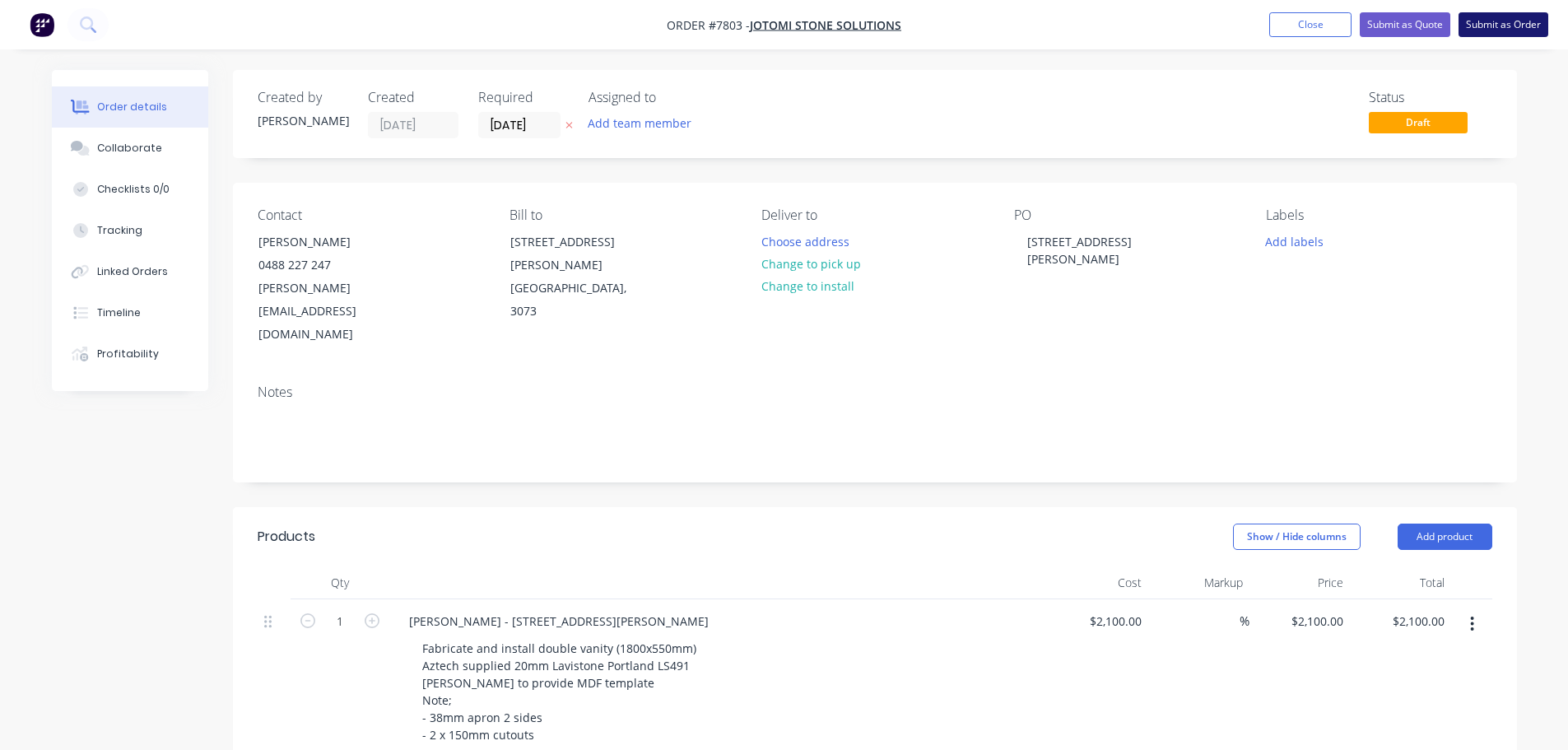
click at [1500, 24] on button "Submit as Order" at bounding box center [1502, 25] width 89 height 25
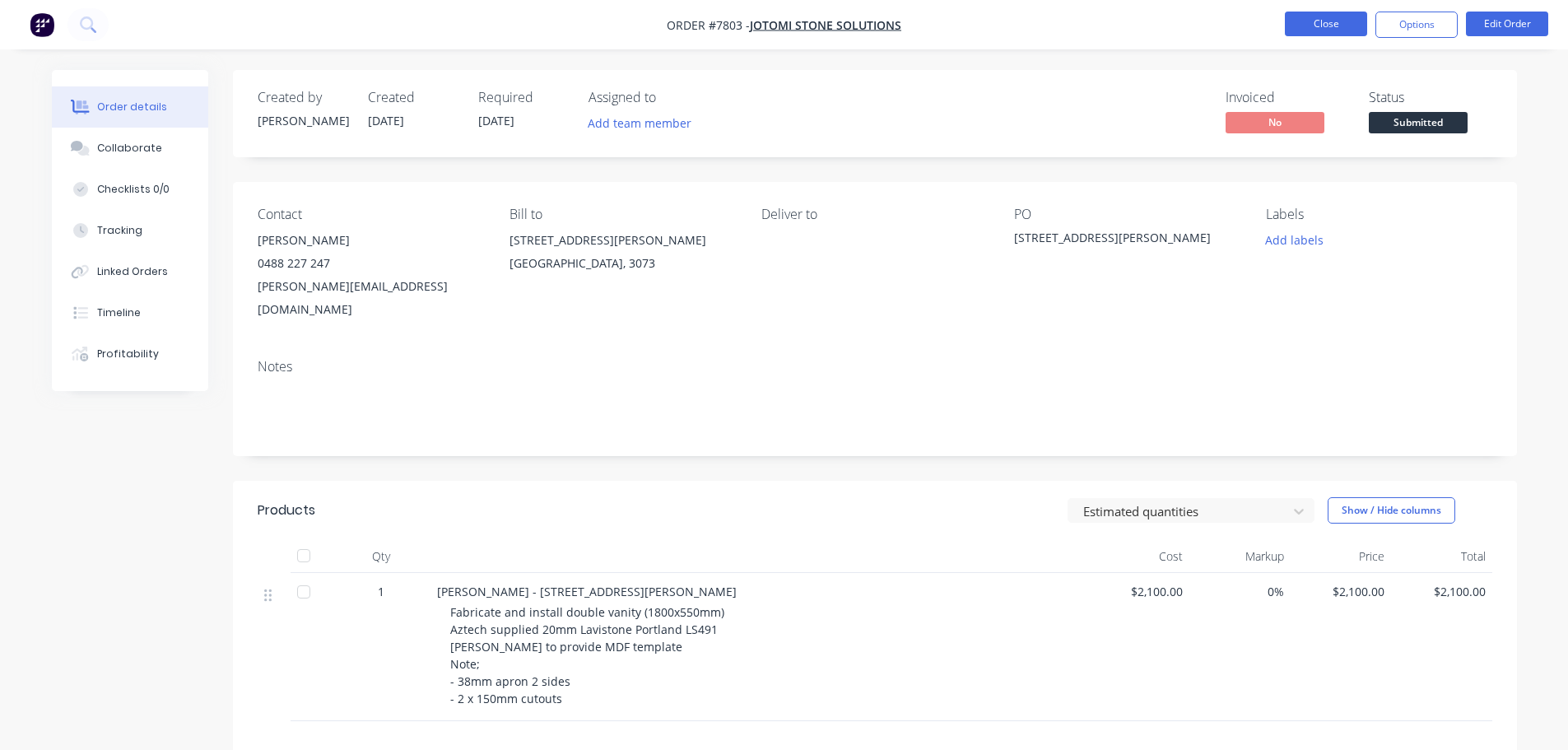
click at [1334, 28] on button "Close" at bounding box center [1326, 24] width 82 height 25
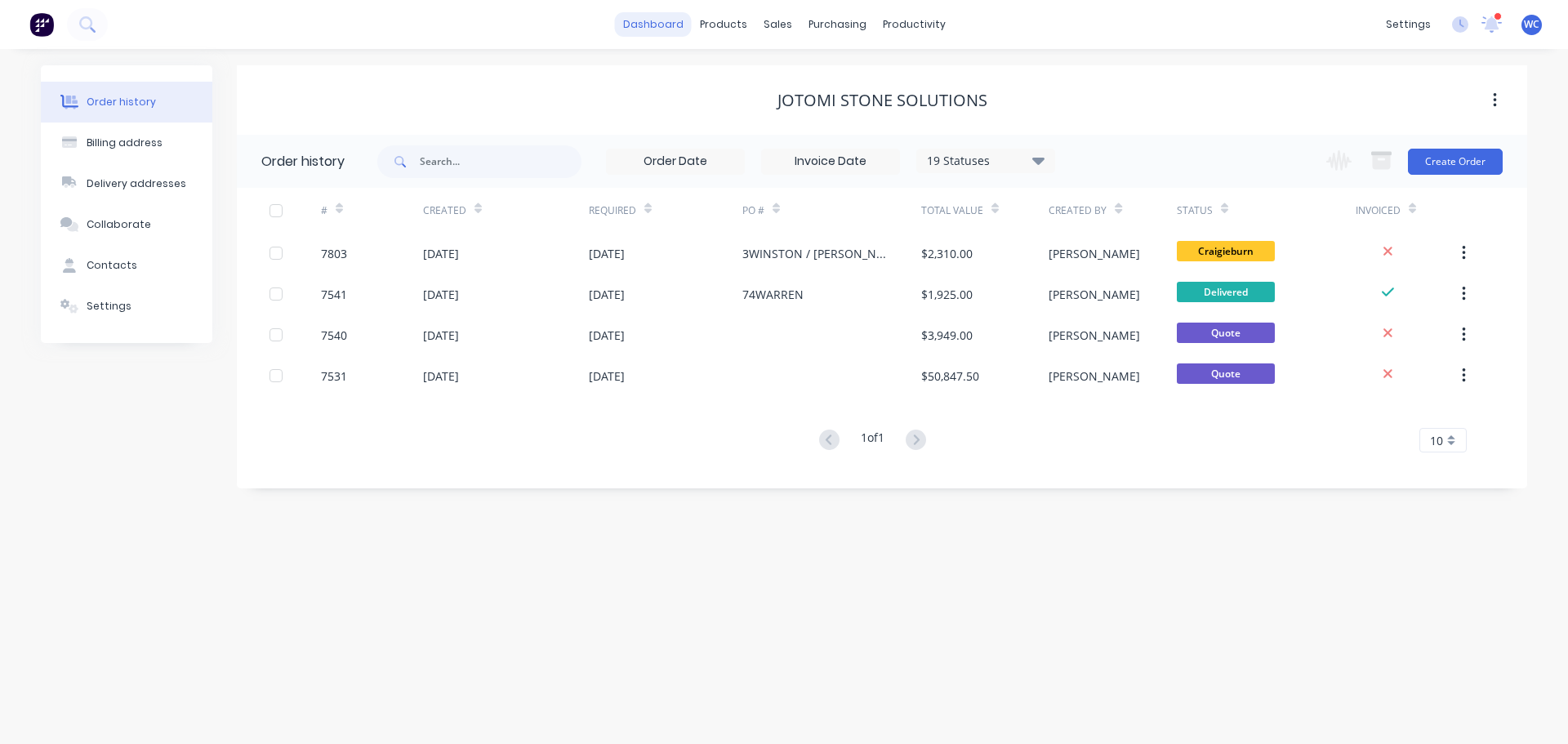
click at [640, 22] on link "dashboard" at bounding box center [653, 24] width 77 height 24
